Goal: Transaction & Acquisition: Purchase product/service

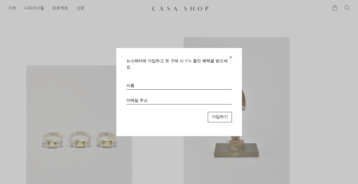
click at [232, 61] on font "×" at bounding box center [230, 56] width 5 height 10
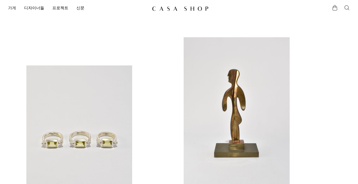
click at [12, 8] on font "가게" at bounding box center [12, 8] width 8 height 4
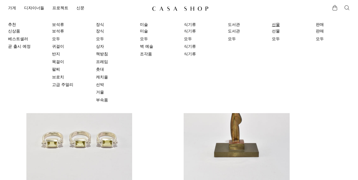
click at [284, 25] on link "선물" at bounding box center [289, 25] width 34 height 6
click at [11, 22] on link "추천" at bounding box center [25, 25] width 34 height 6
click at [322, 41] on font "모두" at bounding box center [320, 39] width 8 height 4
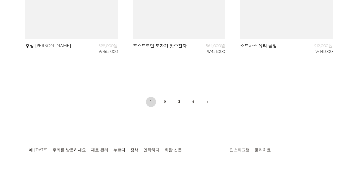
scroll to position [1763, 0]
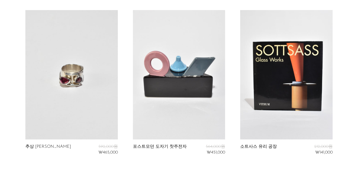
click at [292, 81] on link at bounding box center [286, 74] width 92 height 129
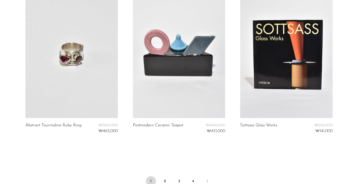
scroll to position [1846, 0]
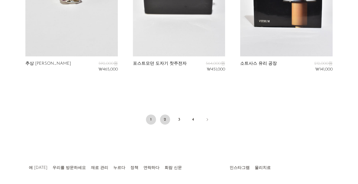
click at [165, 119] on font "2" at bounding box center [165, 119] width 2 height 4
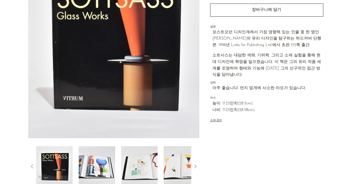
scroll to position [75, 0]
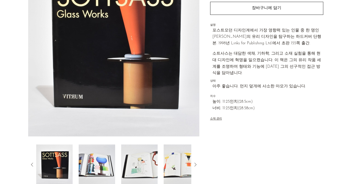
click at [98, 152] on img at bounding box center [97, 164] width 36 height 40
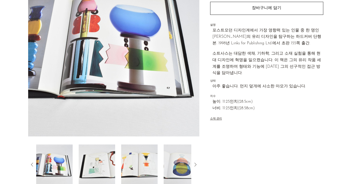
click at [120, 157] on div at bounding box center [113, 164] width 155 height 40
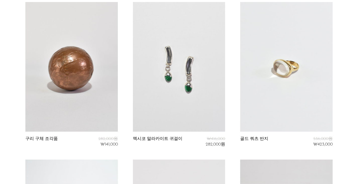
scroll to position [678, 0]
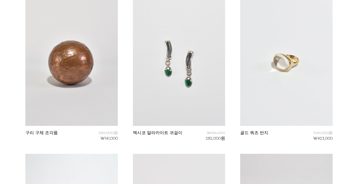
click at [74, 76] on link at bounding box center [71, 60] width 92 height 129
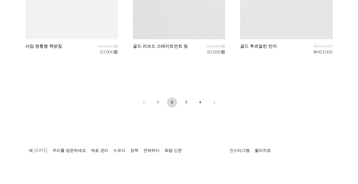
scroll to position [1864, 0]
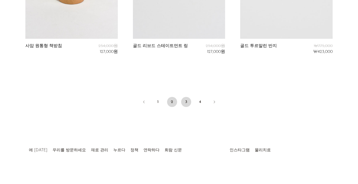
click at [185, 101] on link "3" at bounding box center [186, 102] width 10 height 10
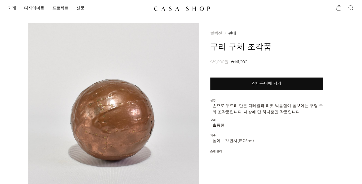
click at [248, 81] on button "장바구니에 담기" at bounding box center [266, 83] width 113 height 13
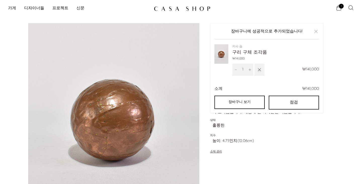
click at [248, 104] on link "장바구니 보기" at bounding box center [239, 101] width 50 height 13
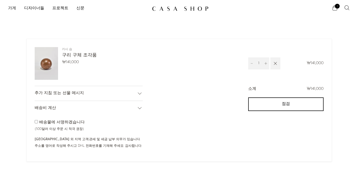
click at [198, 101] on div "소계 ₩141,000 점검 One or more of the items in your cart is a recurring or deferred…" at bounding box center [251, 119] width 144 height 67
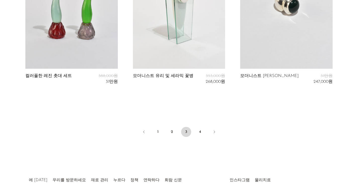
scroll to position [1858, 0]
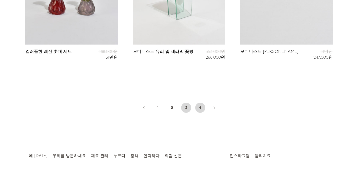
click at [201, 108] on link "4" at bounding box center [200, 107] width 10 height 10
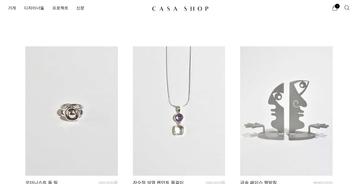
click at [193, 10] on img at bounding box center [180, 8] width 56 height 5
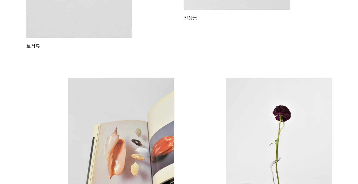
scroll to position [126, 0]
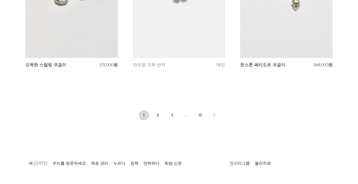
scroll to position [1796, 0]
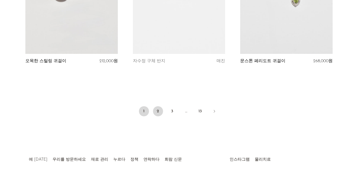
click at [155, 106] on link "2" at bounding box center [158, 111] width 10 height 10
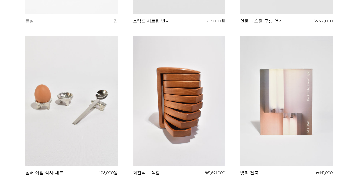
scroll to position [1080, 0]
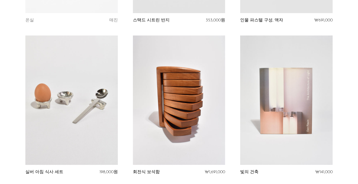
click at [207, 71] on link at bounding box center [179, 99] width 92 height 129
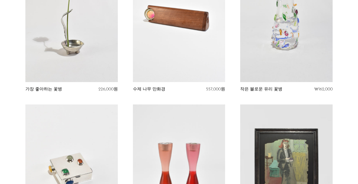
scroll to position [1447, 0]
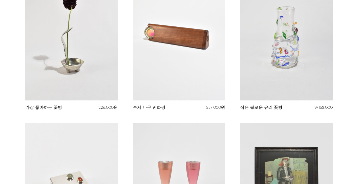
click at [183, 42] on link at bounding box center [179, 35] width 92 height 129
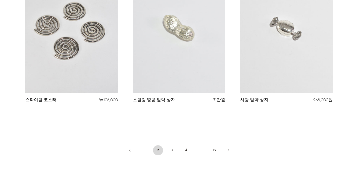
scroll to position [1759, 0]
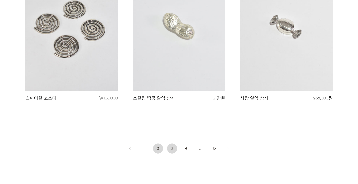
click at [175, 143] on link "3" at bounding box center [172, 148] width 10 height 10
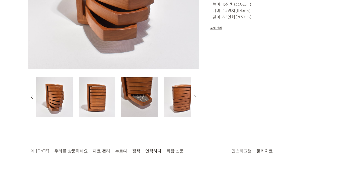
scroll to position [143, 0]
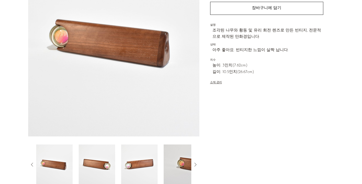
scroll to position [143, 0]
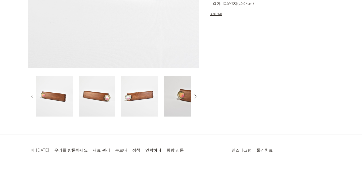
click at [196, 96] on icon at bounding box center [195, 96] width 6 height 6
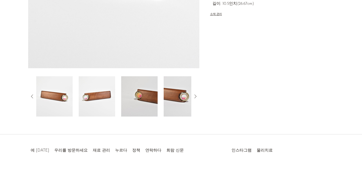
click at [196, 96] on icon at bounding box center [195, 96] width 6 height 6
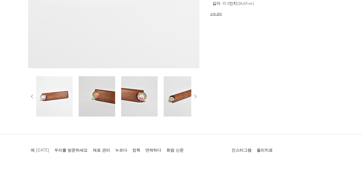
click at [136, 94] on img at bounding box center [139, 96] width 36 height 40
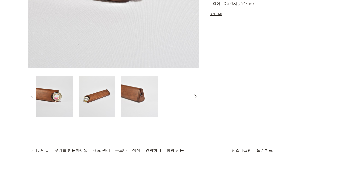
click at [137, 94] on img at bounding box center [139, 96] width 36 height 40
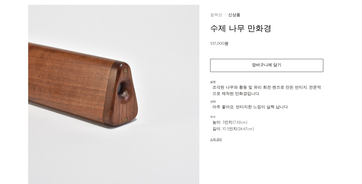
scroll to position [18, 0]
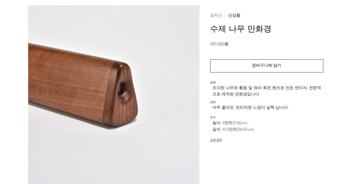
click at [206, 165] on div "컬렉션 신상품 수제 나무 만화경 557,000원 수량 1 장바구니에 담기" at bounding box center [266, 123] width 134 height 236
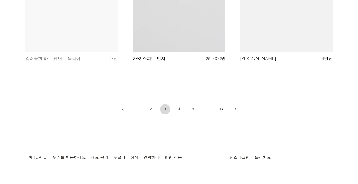
scroll to position [1805, 0]
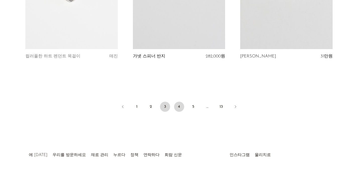
click at [175, 101] on link "4" at bounding box center [179, 106] width 10 height 10
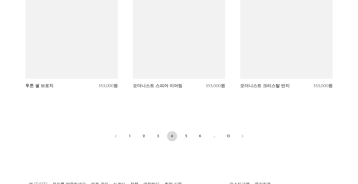
scroll to position [1805, 0]
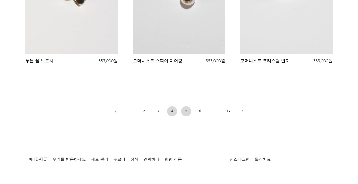
click at [186, 109] on font "5" at bounding box center [186, 111] width 2 height 4
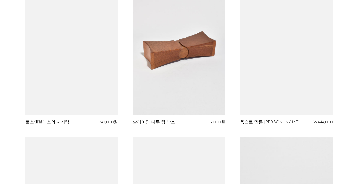
scroll to position [828, 0]
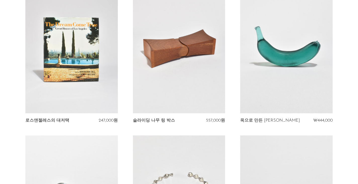
click at [185, 77] on link at bounding box center [179, 48] width 92 height 129
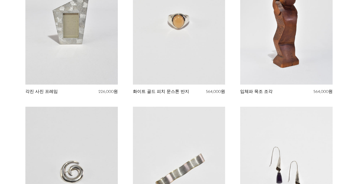
scroll to position [1574, 0]
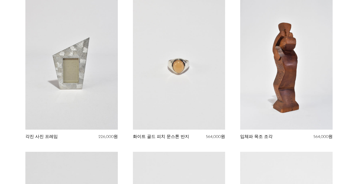
click at [79, 74] on link at bounding box center [71, 64] width 92 height 129
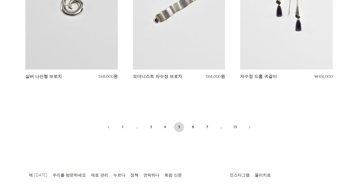
scroll to position [1786, 0]
click at [195, 121] on link "6" at bounding box center [193, 126] width 10 height 10
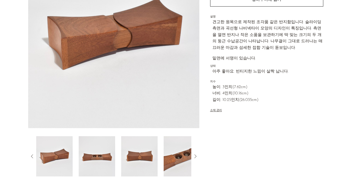
scroll to position [118, 0]
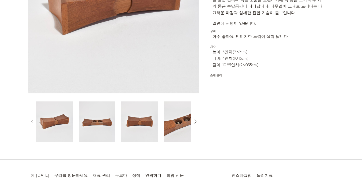
click at [169, 118] on img at bounding box center [181, 121] width 36 height 40
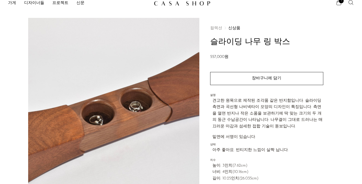
scroll to position [0, 0]
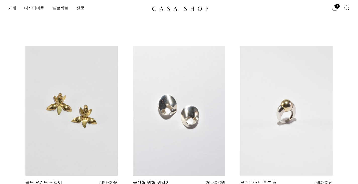
click at [235, 2] on section "가게 Featured New Arrivals Bestsellers Coming Soon Jewelry Jewelry All Earrings R…" at bounding box center [179, 6] width 358 height 13
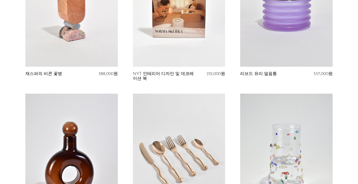
scroll to position [678, 0]
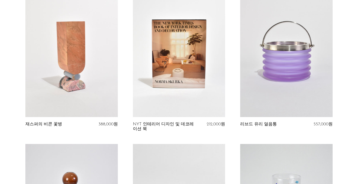
click at [290, 76] on link at bounding box center [286, 52] width 92 height 129
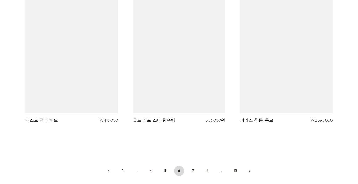
scroll to position [1751, 0]
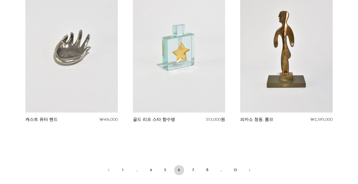
click at [180, 64] on link at bounding box center [179, 47] width 92 height 129
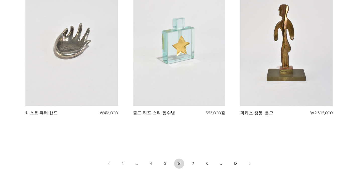
scroll to position [1759, 0]
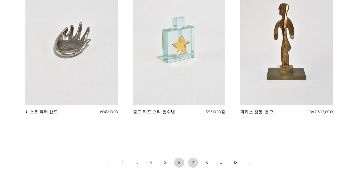
click at [195, 157] on link "7" at bounding box center [193, 162] width 10 height 10
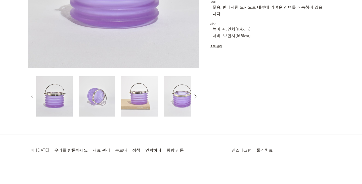
scroll to position [43, 0]
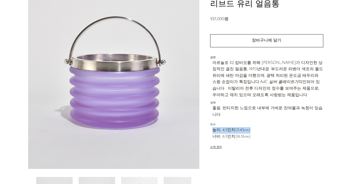
click at [280, 120] on div "컬렉션 신상품 리브드 유리 얼음통 557,000원 수량 1 장바구니에 담기" at bounding box center [266, 69] width 113 height 178
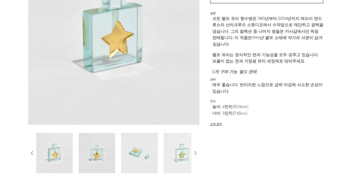
scroll to position [100, 0]
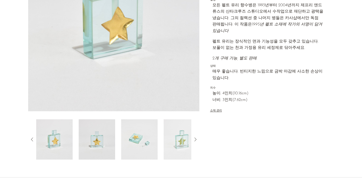
click at [137, 133] on img at bounding box center [139, 139] width 36 height 40
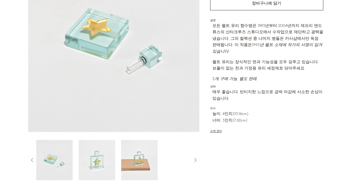
scroll to position [50, 0]
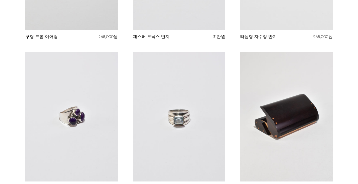
scroll to position [1682, 0]
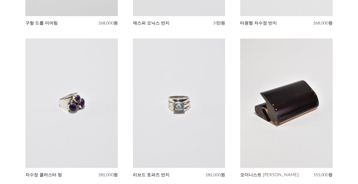
click at [309, 119] on link at bounding box center [286, 102] width 92 height 129
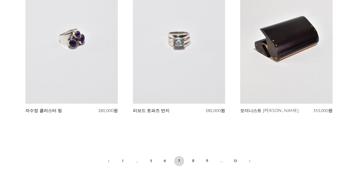
scroll to position [1800, 0]
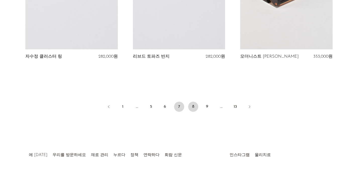
click at [195, 101] on link "8" at bounding box center [193, 106] width 10 height 10
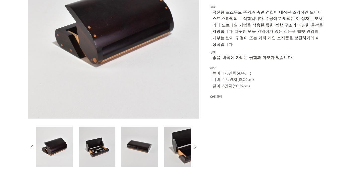
click at [89, 139] on img at bounding box center [97, 146] width 36 height 40
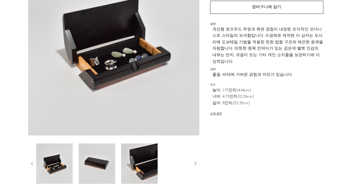
scroll to position [43, 0]
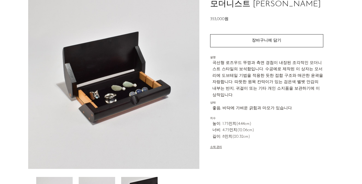
click at [293, 105] on span "좋음; 바닥에 가벼운 긁힘과 마모가 있습니다." at bounding box center [267, 108] width 111 height 7
